Goal: Transaction & Acquisition: Purchase product/service

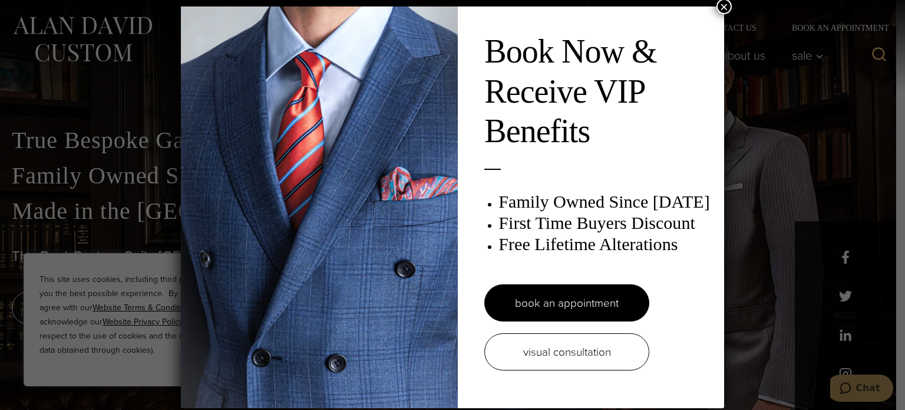
click at [720, 6] on button "×" at bounding box center [724, 6] width 15 height 15
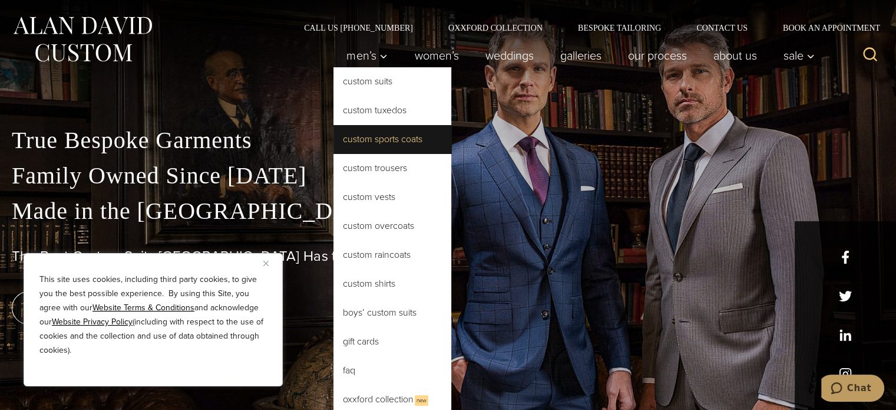
click at [367, 137] on link "Custom Sports Coats" at bounding box center [393, 139] width 118 height 28
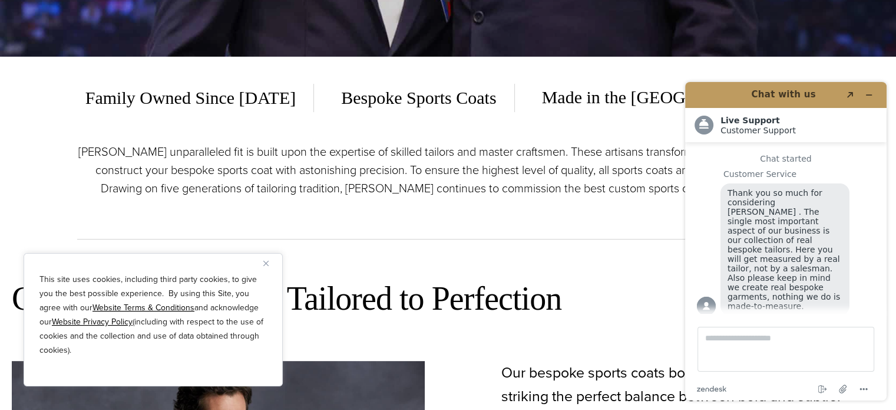
scroll to position [354, 0]
click at [267, 258] on button "Close" at bounding box center [270, 263] width 14 height 14
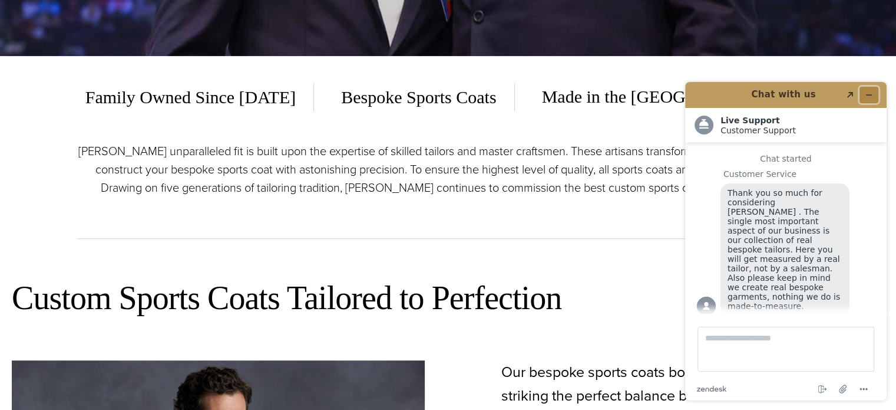
click at [872, 93] on icon "Minimize widget" at bounding box center [869, 95] width 8 height 8
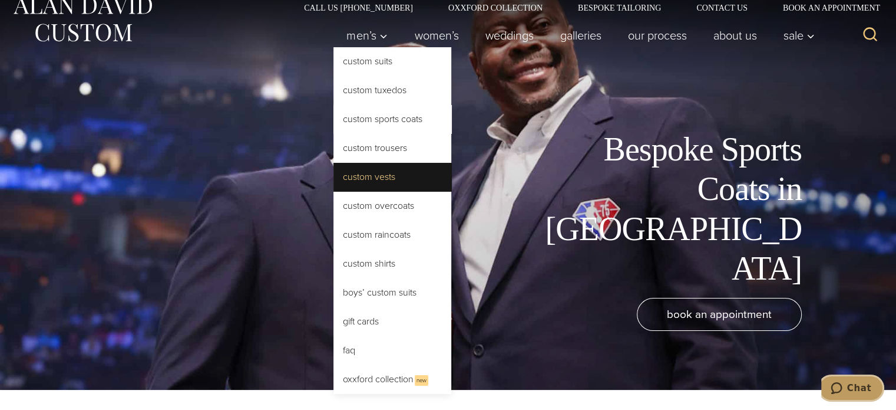
scroll to position [0, 0]
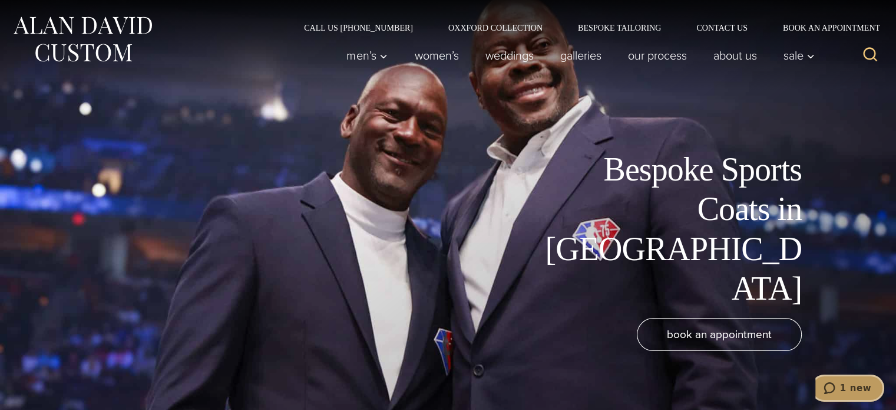
click at [848, 382] on span "1 new" at bounding box center [855, 387] width 31 height 11
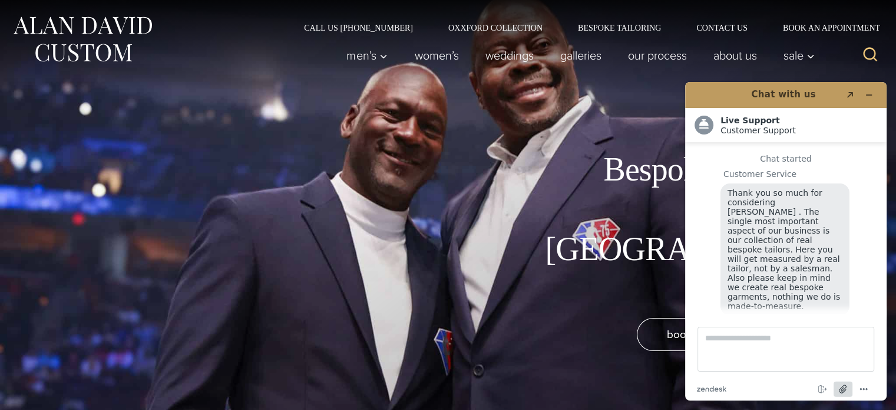
scroll to position [14, 0]
